Goal: Check status: Check status

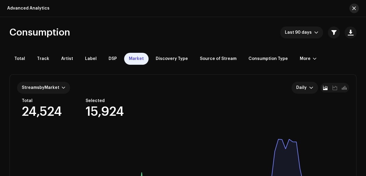
click at [357, 10] on button "button" at bounding box center [355, 9] width 10 height 10
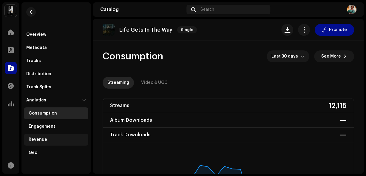
click at [41, 139] on div "Revenue" at bounding box center [38, 139] width 19 height 5
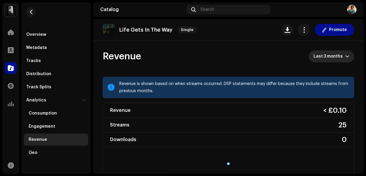
click at [323, 61] on span "Last 3 months" at bounding box center [330, 56] width 32 height 12
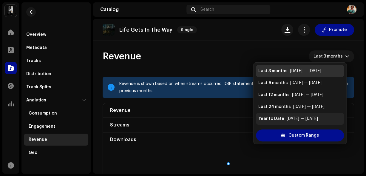
click at [297, 118] on div "[DATE] — [DATE]" at bounding box center [302, 119] width 31 height 6
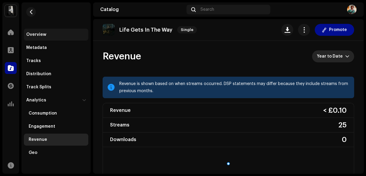
click at [50, 36] on div "Overview" at bounding box center [56, 34] width 60 height 5
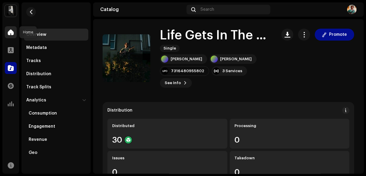
click at [12, 32] on span at bounding box center [11, 32] width 6 height 5
